Goal: Ask a question

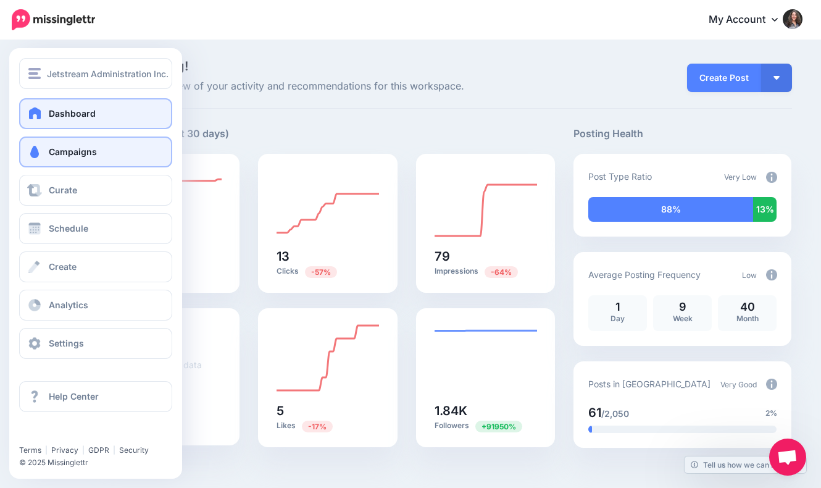
click at [103, 152] on link "Campaigns" at bounding box center [95, 151] width 153 height 31
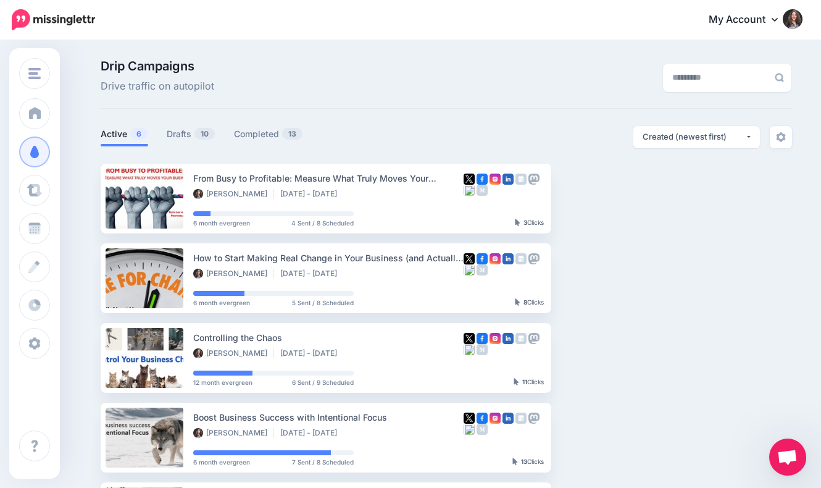
click at [785, 455] on span "Open chat" at bounding box center [787, 457] width 20 height 17
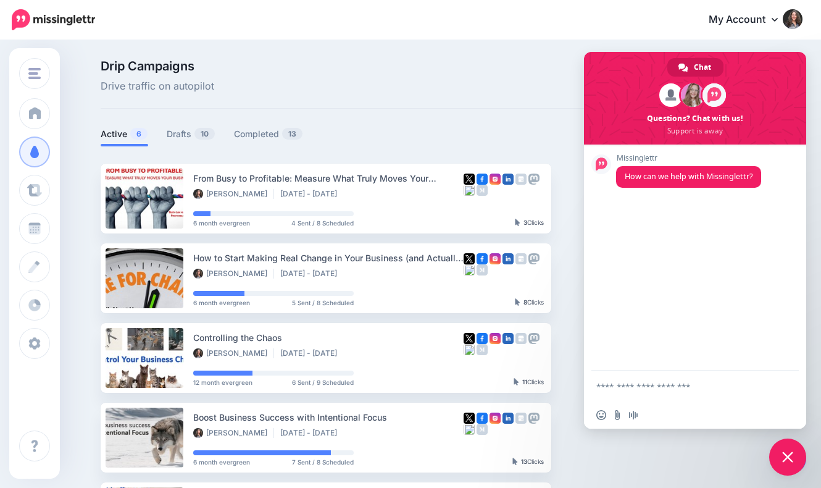
click at [673, 391] on textarea "Compose your message..." at bounding box center [682, 385] width 173 height 31
type textarea "*"
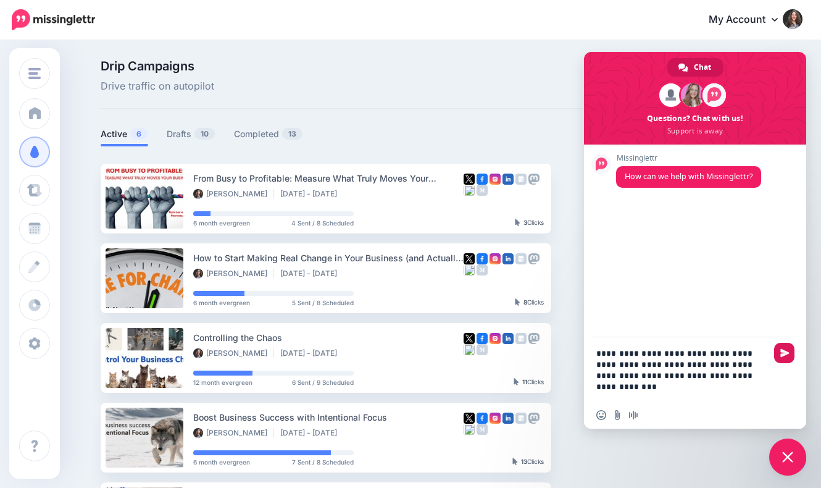
type textarea "**********"
click at [785, 350] on span "Send" at bounding box center [784, 352] width 9 height 9
